Goal: Browse casually: Explore the website without a specific task or goal

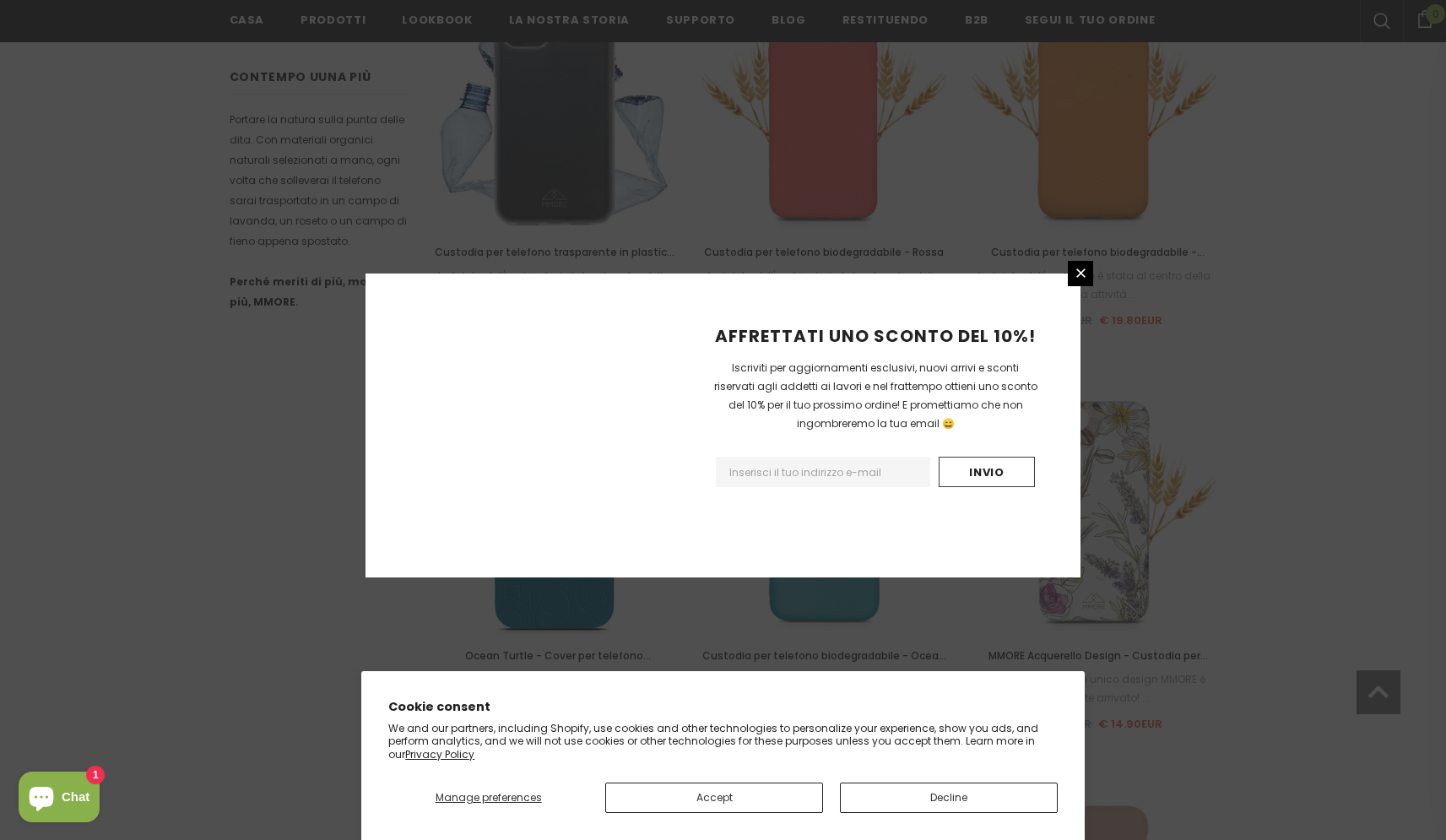
scroll to position [1828, 0]
